Goal: Task Accomplishment & Management: Use online tool/utility

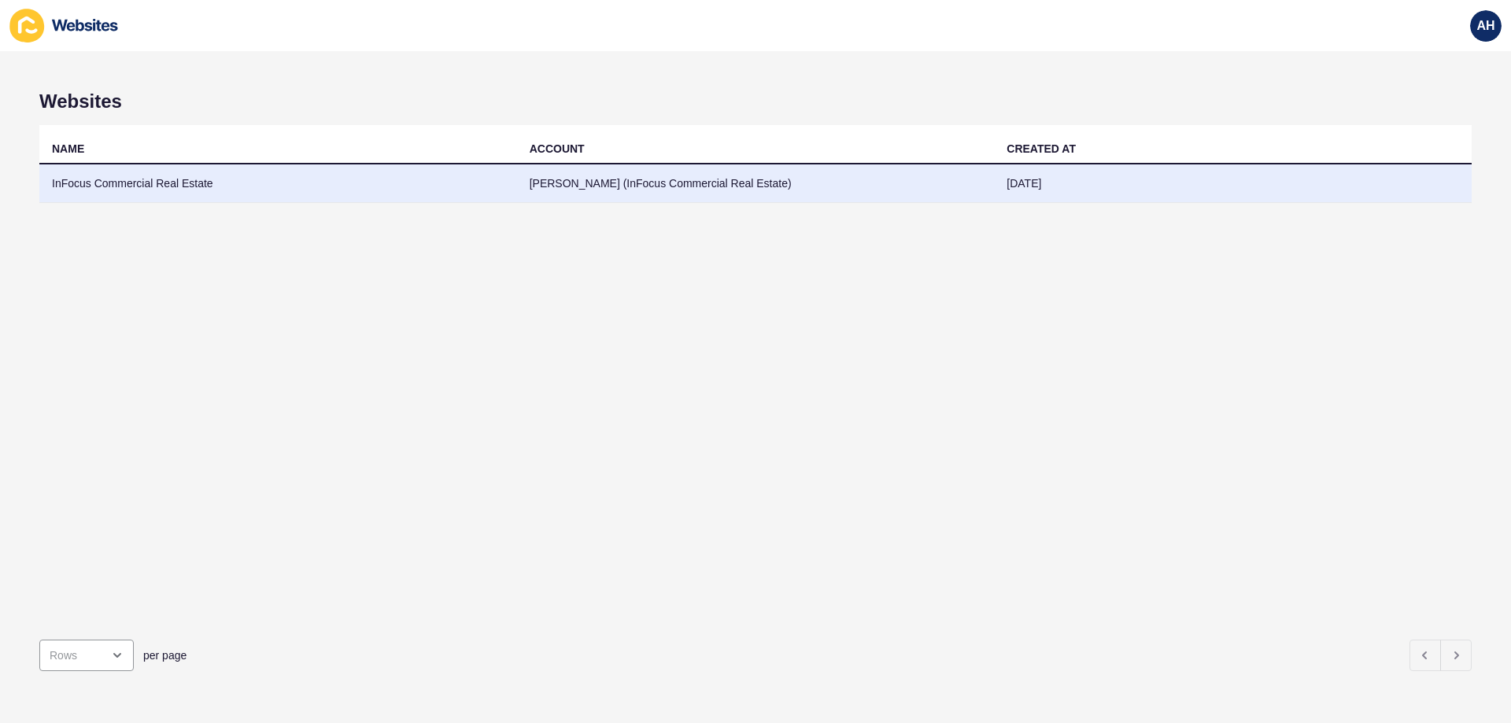
click at [269, 191] on td "InFocus Commercial Real Estate" at bounding box center [278, 184] width 478 height 39
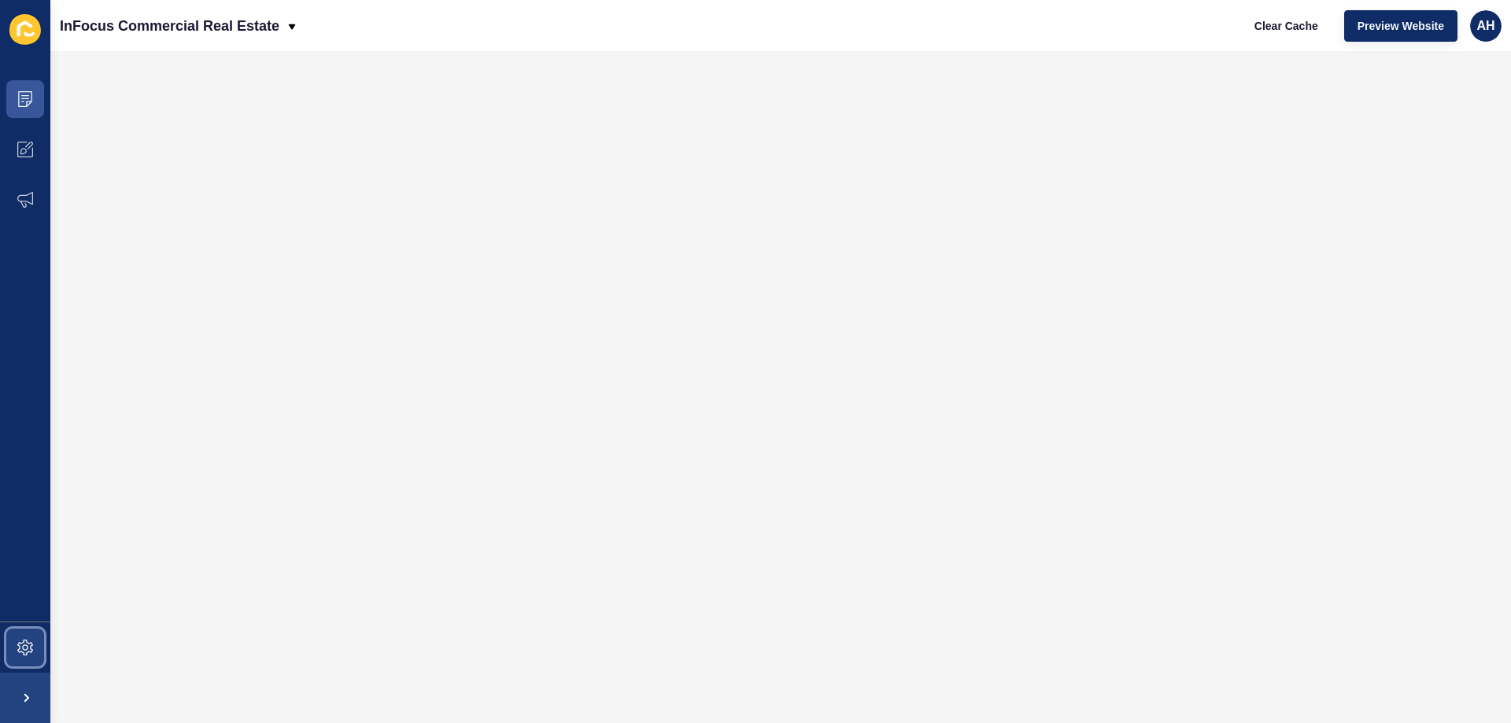
click at [22, 643] on icon at bounding box center [25, 648] width 16 height 16
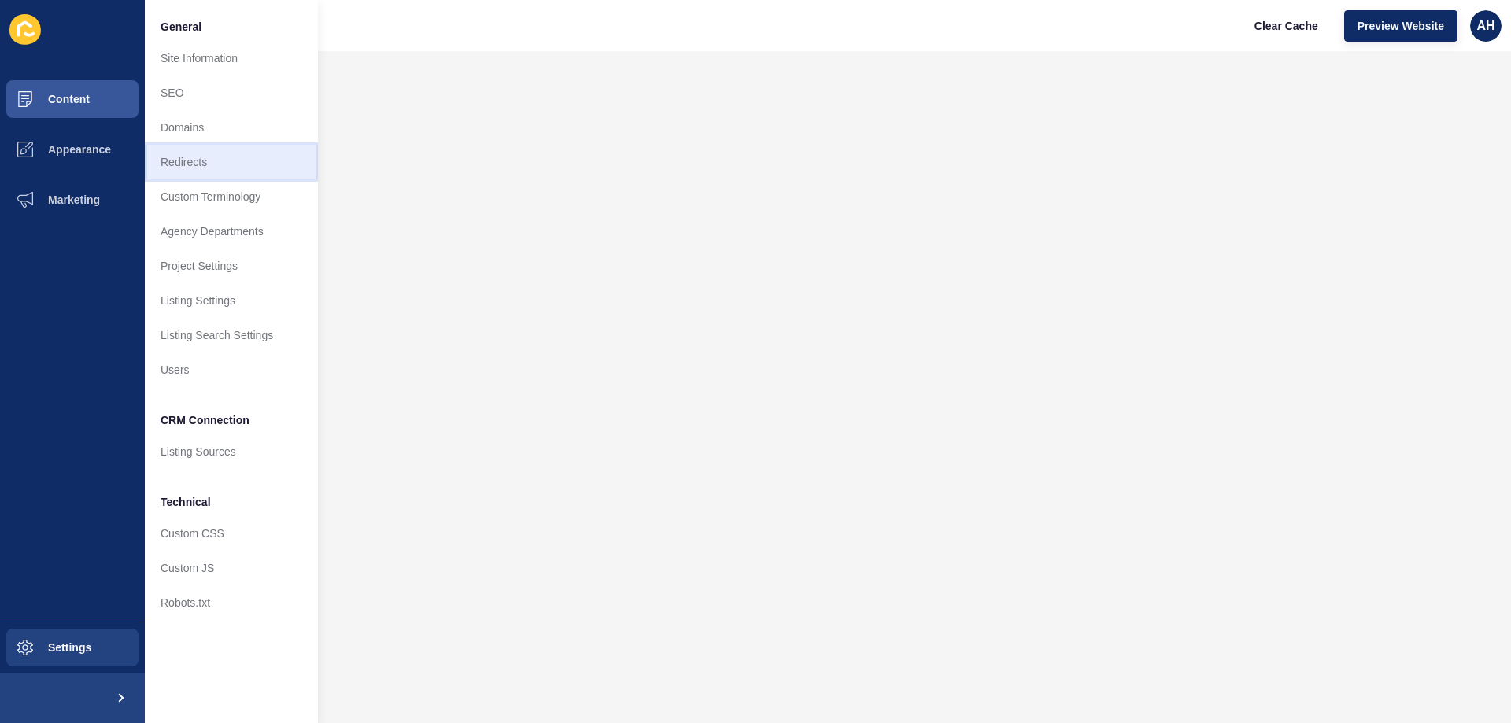
click at [254, 167] on link "Redirects" at bounding box center [231, 162] width 173 height 35
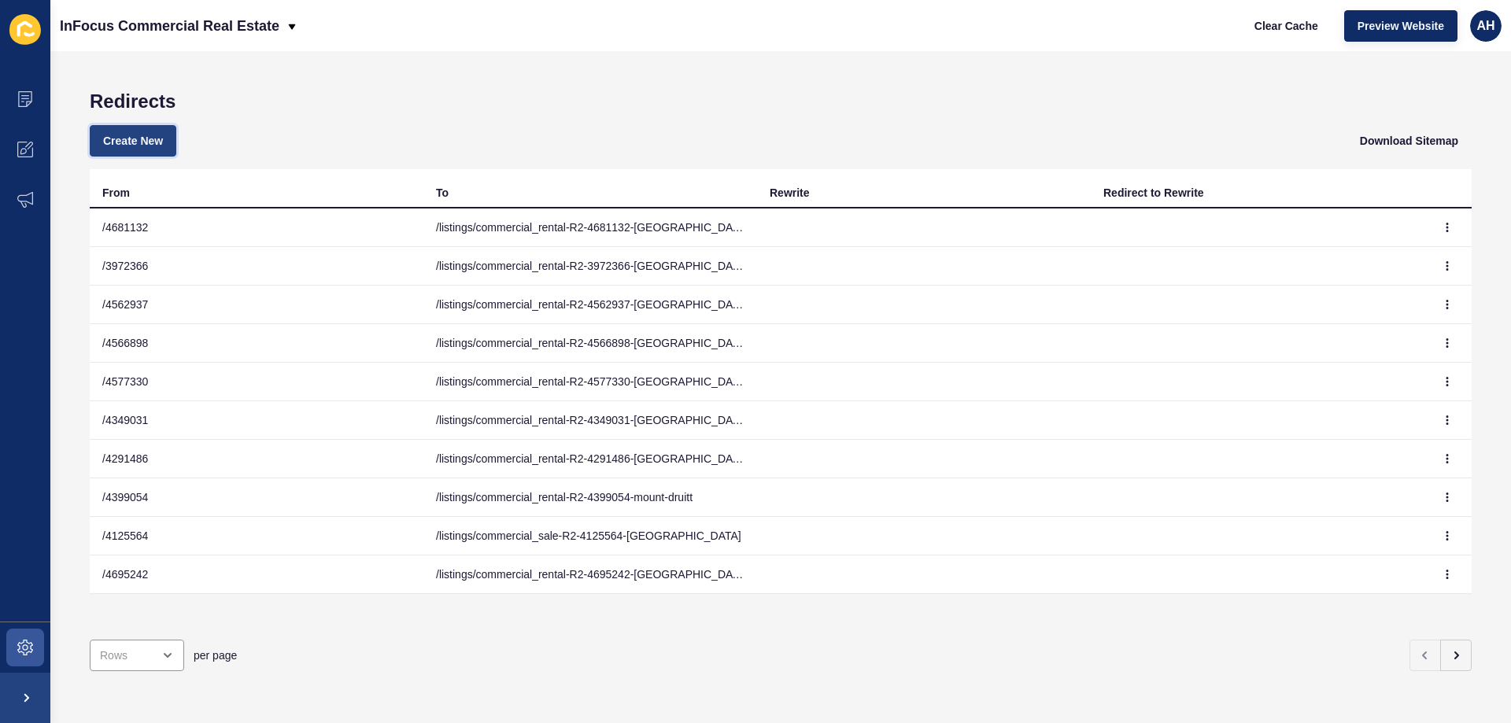
click at [154, 138] on span "Create New" at bounding box center [133, 141] width 60 height 16
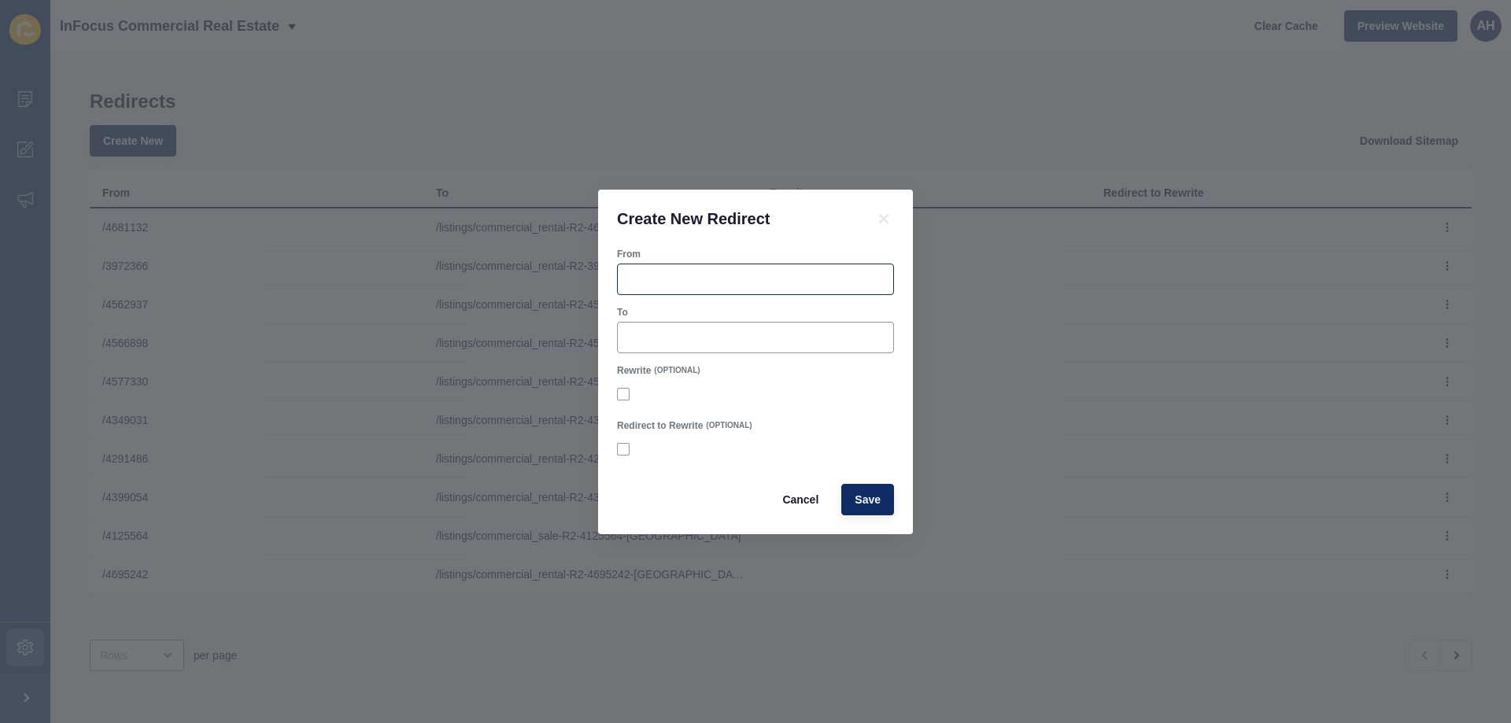
click at [681, 264] on div at bounding box center [755, 279] width 277 height 31
paste input "4696954"
type input "/4696954"
click at [633, 342] on input "To" at bounding box center [755, 338] width 257 height 16
paste input "/listings/commercial_rental-R2-4696954-[GEOGRAPHIC_DATA]"
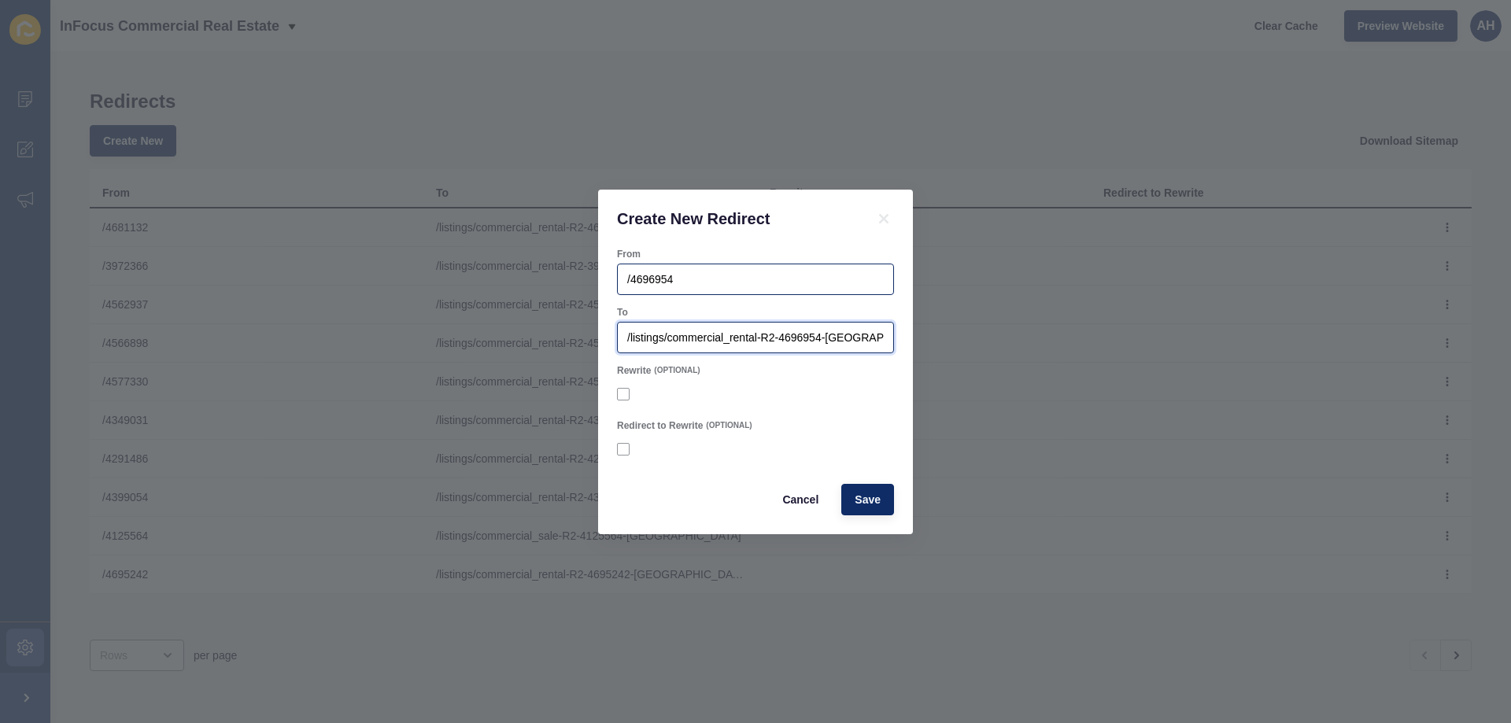
scroll to position [0, 12]
type input "/listings/commercial_rental-R2-4696954-[GEOGRAPHIC_DATA]"
click at [710, 309] on div "To" at bounding box center [755, 312] width 277 height 13
click at [871, 501] on span "Save" at bounding box center [868, 500] width 26 height 16
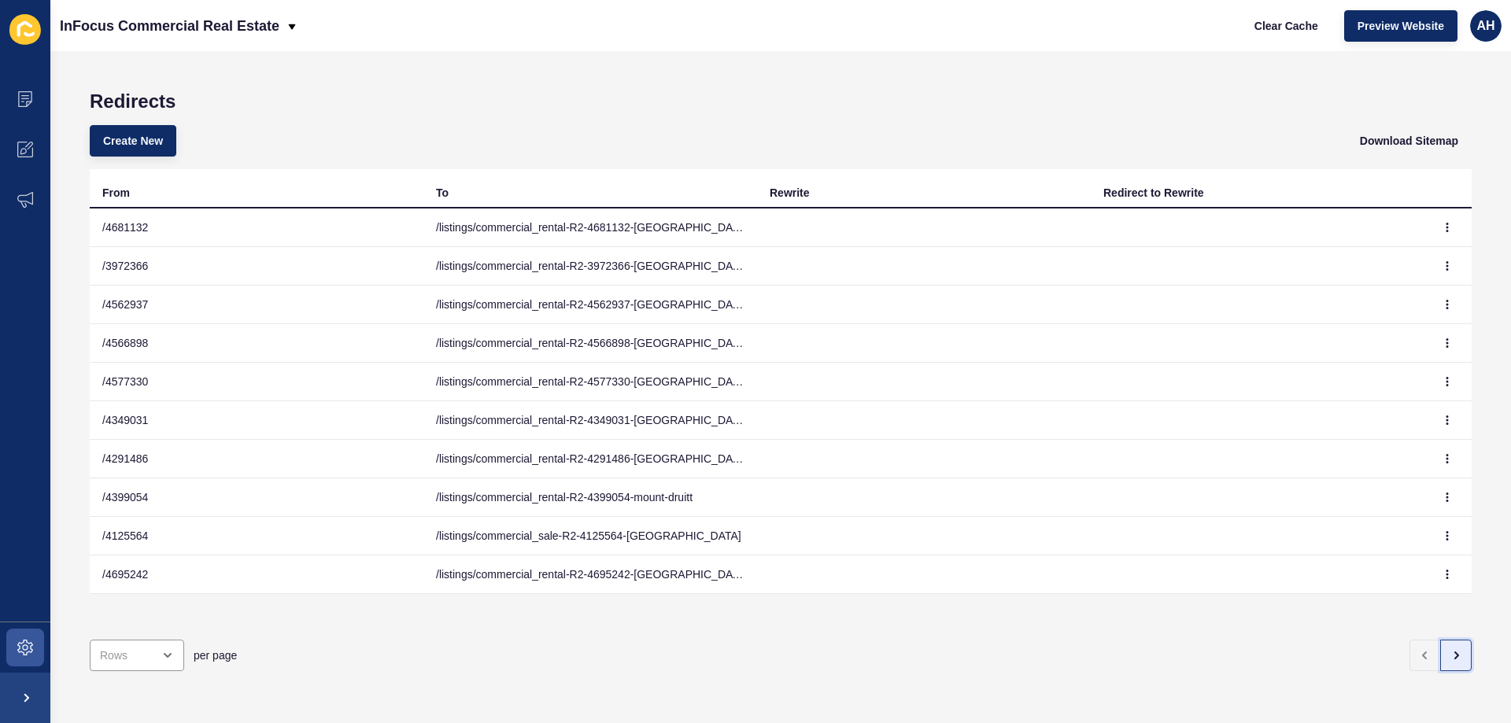
click at [1450, 649] on icon "button" at bounding box center [1456, 655] width 13 height 13
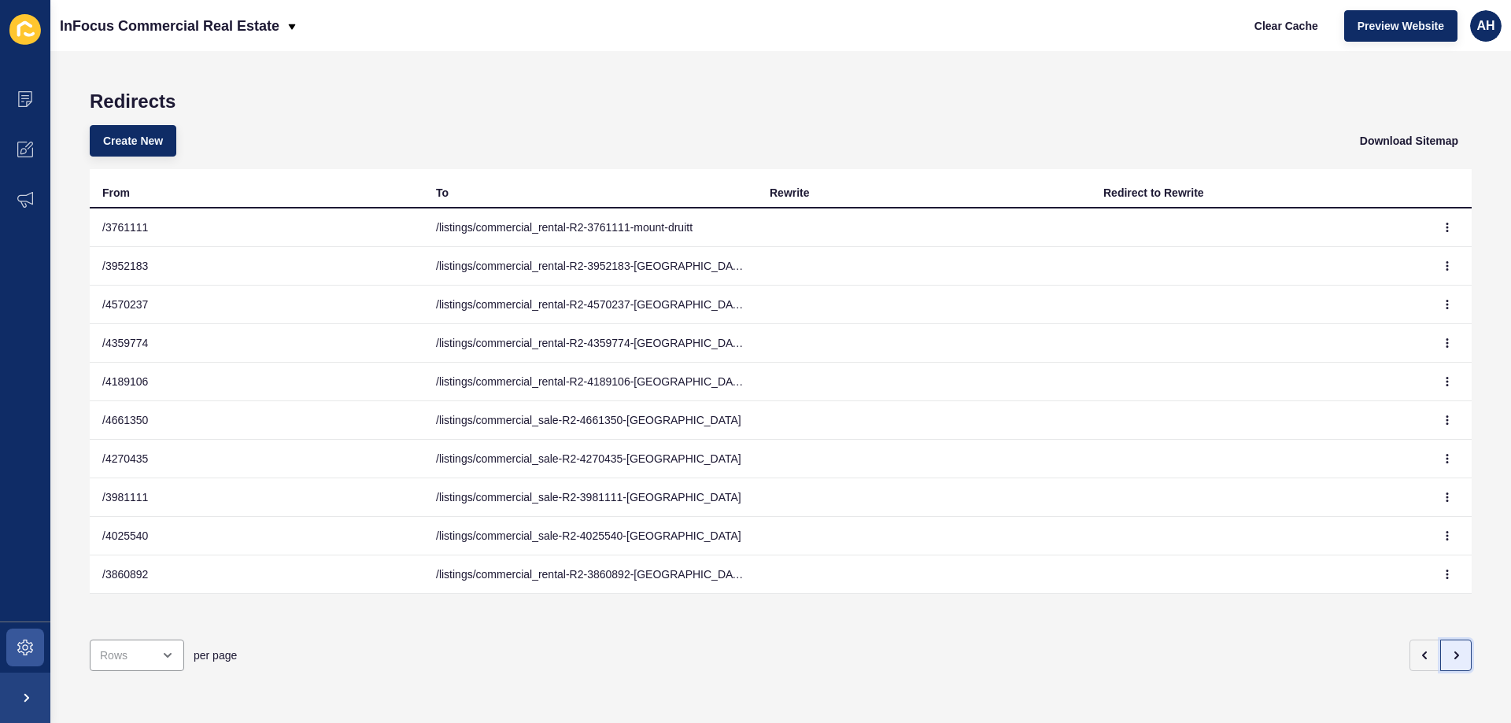
click at [1450, 649] on icon "button" at bounding box center [1456, 655] width 13 height 13
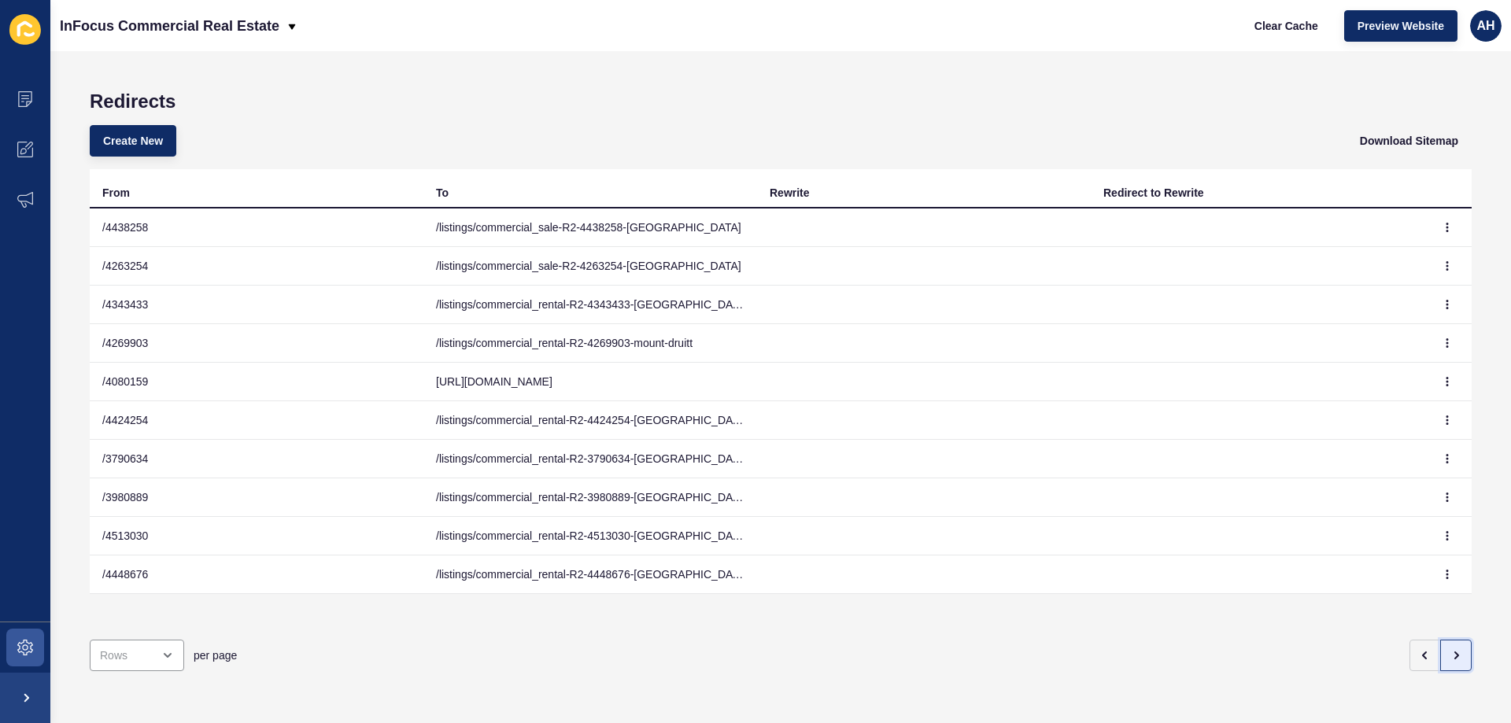
click at [1450, 649] on icon "button" at bounding box center [1456, 655] width 13 height 13
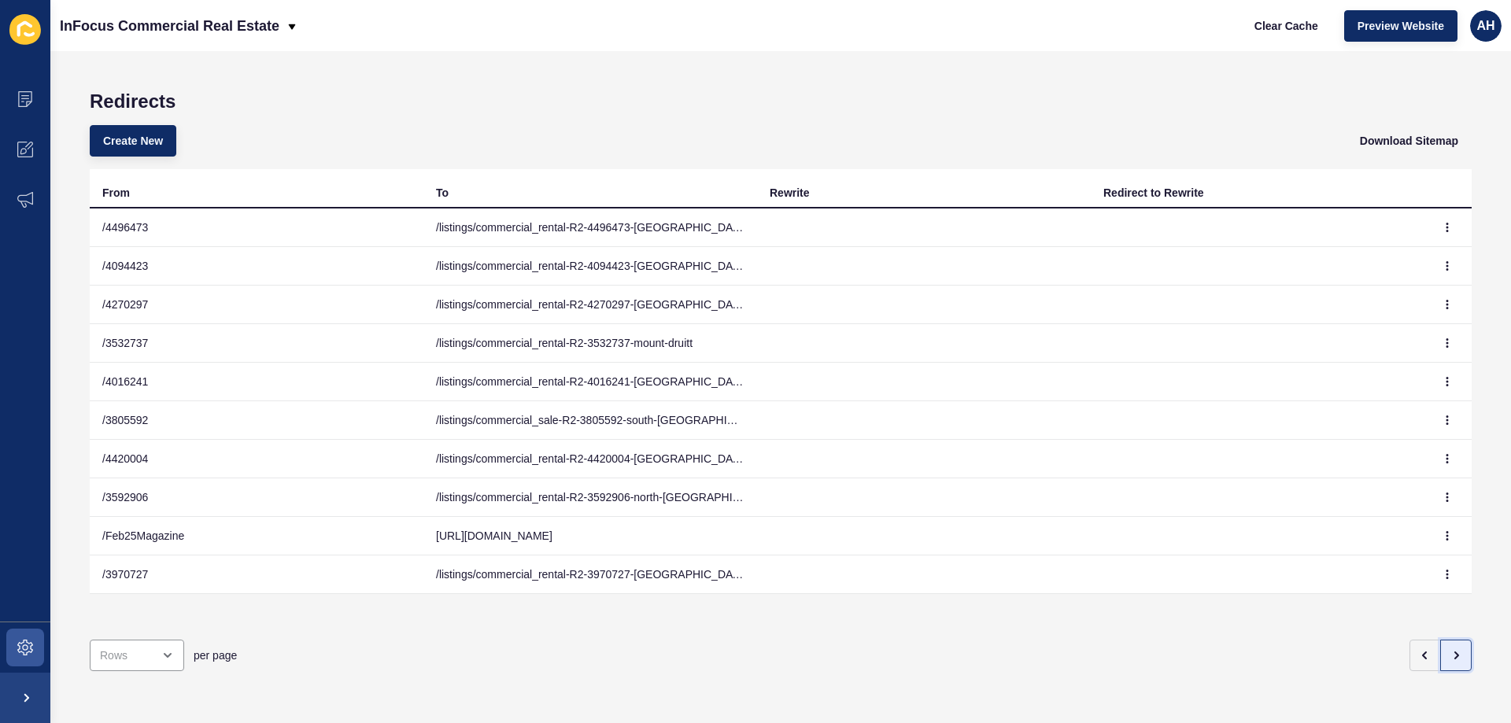
click at [1456, 653] on icon "button" at bounding box center [1457, 656] width 3 height 6
click at [143, 140] on span "Create New" at bounding box center [133, 141] width 60 height 16
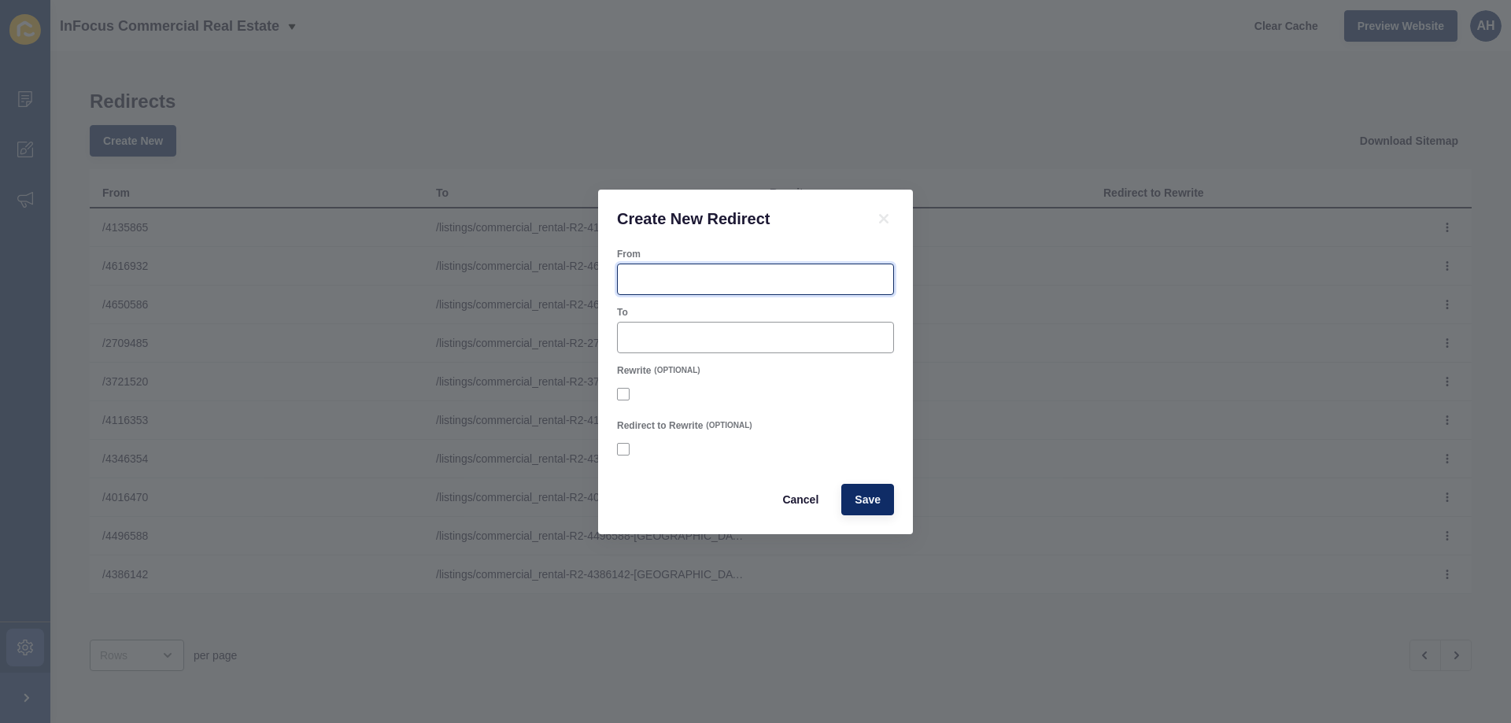
click at [663, 279] on input "From" at bounding box center [755, 280] width 257 height 16
paste input "4696954"
click at [636, 280] on input "/4696954" at bounding box center [755, 280] width 257 height 16
type input "/4696954"
click at [646, 336] on input "To" at bounding box center [755, 338] width 257 height 16
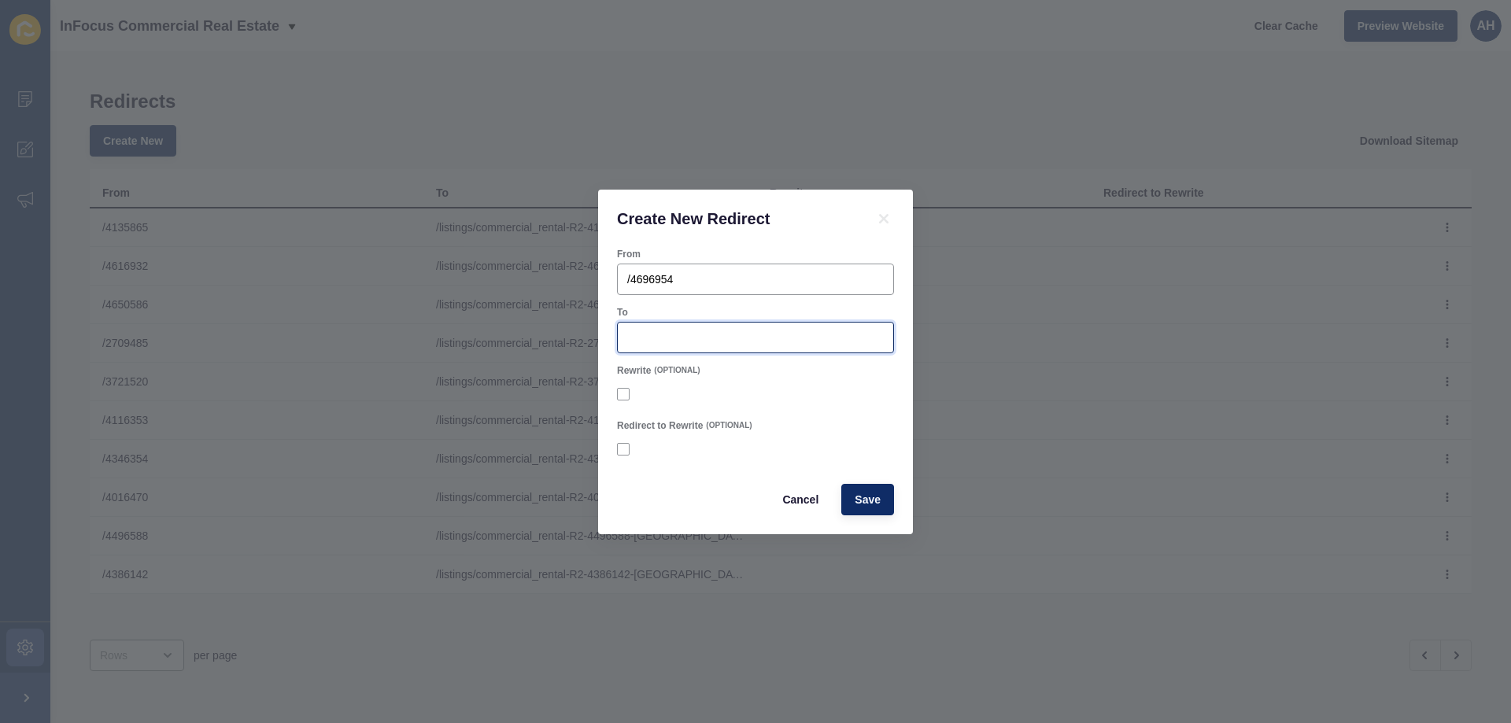
paste input "/listings/commercial_rental-R2-4696954-[GEOGRAPHIC_DATA]"
type input "/listings/commercial_rental-R2-4696954-[GEOGRAPHIC_DATA]"
click at [732, 302] on form "From /4696954 To /listings/commercial_rental-R2-4696954-st-marys Rewrite (OPTIO…" at bounding box center [755, 382] width 277 height 268
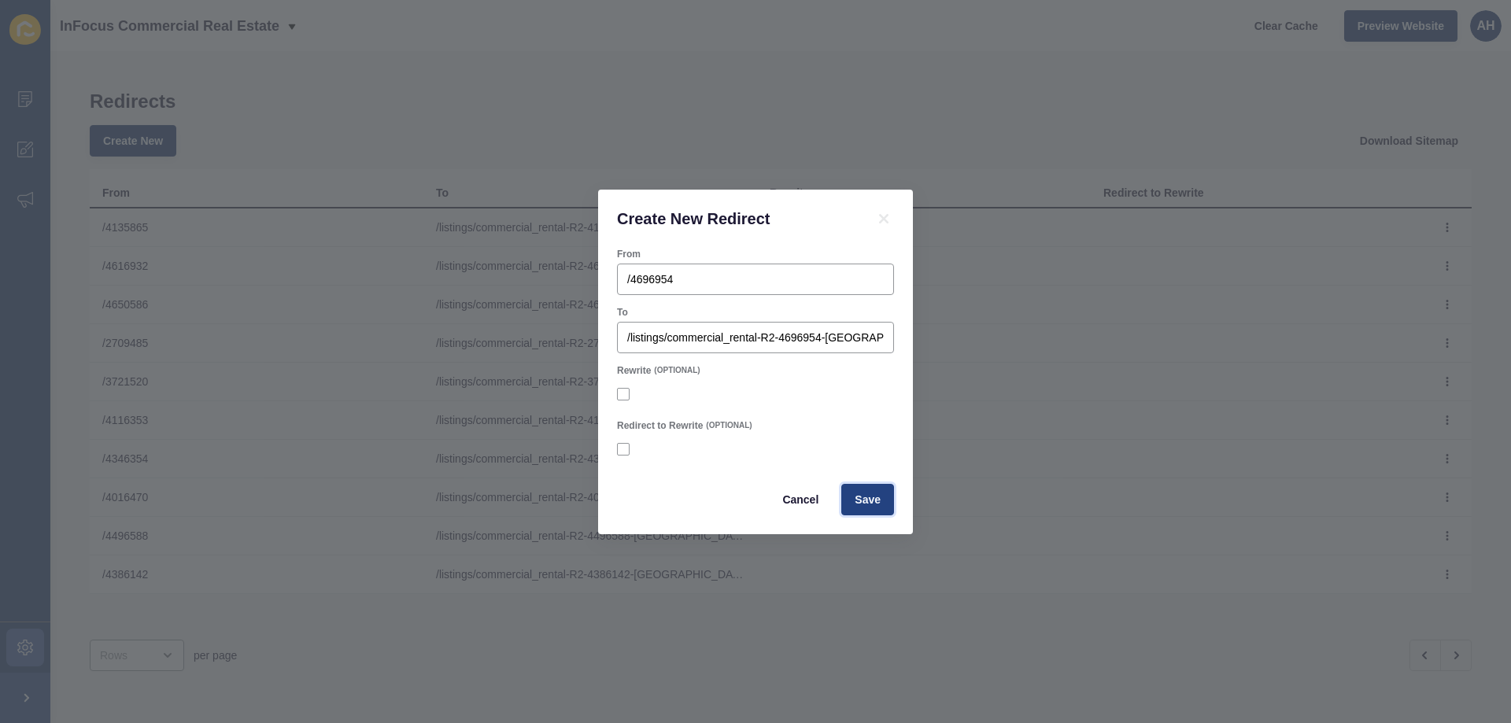
click at [880, 497] on span "Save" at bounding box center [868, 500] width 26 height 16
